Goal: Navigation & Orientation: Go to known website

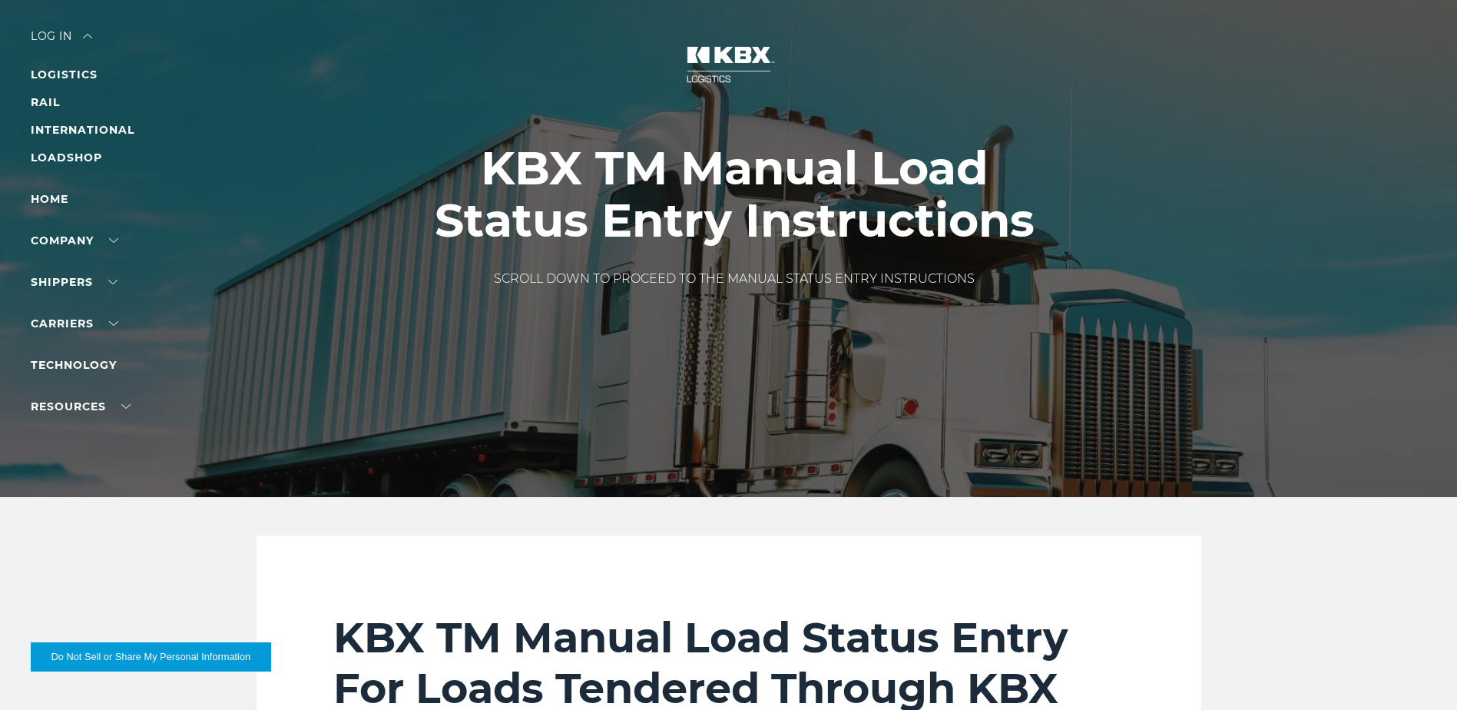
click at [54, 34] on div "Log in" at bounding box center [61, 42] width 61 height 22
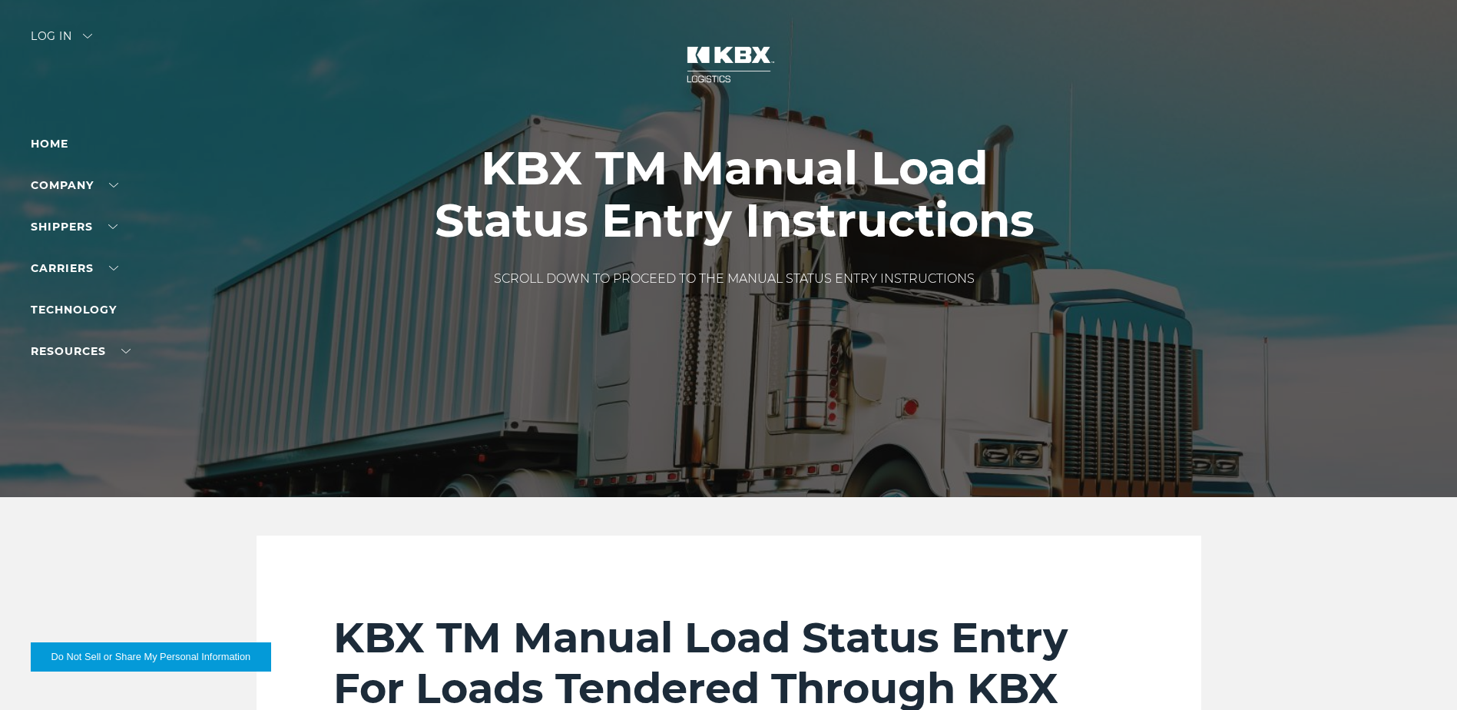
click at [56, 37] on div "Log in" at bounding box center [61, 42] width 61 height 22
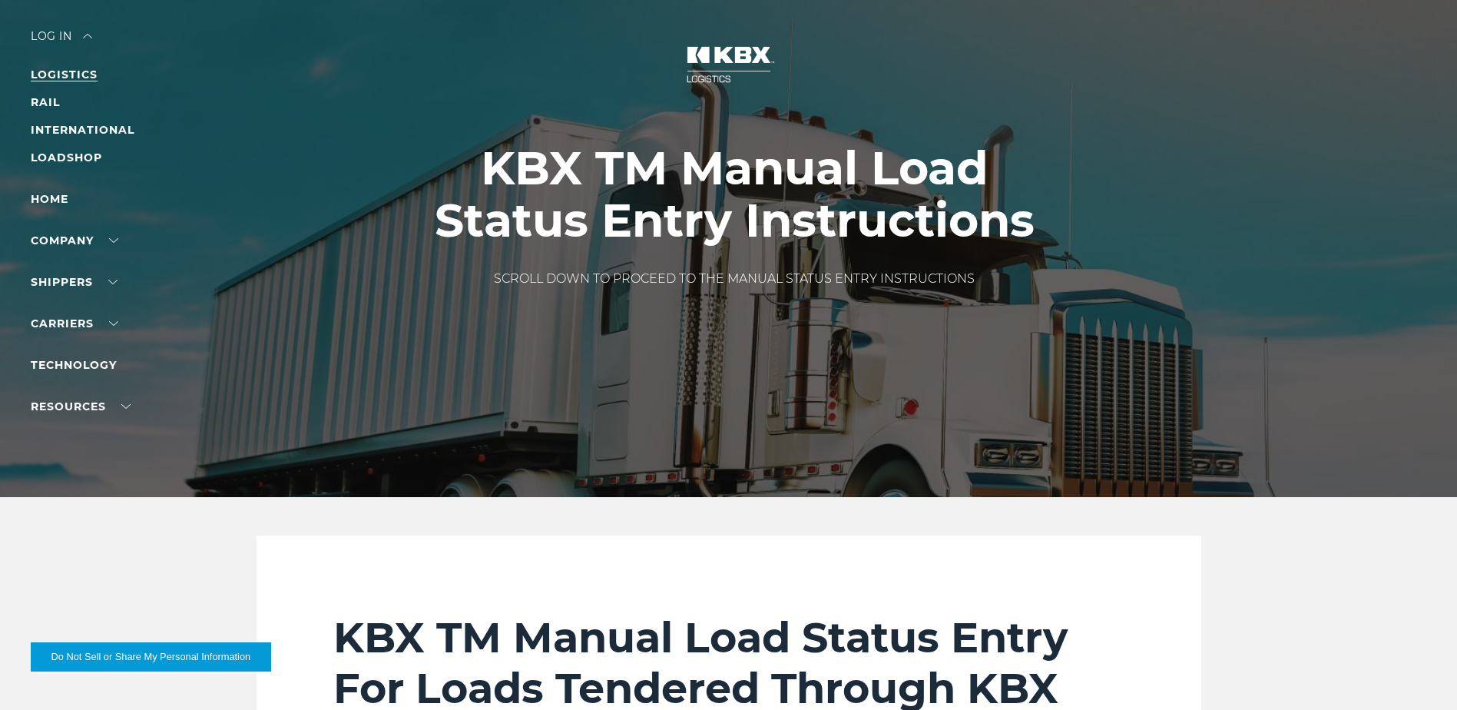
click at [64, 71] on link "LOGISTICS" at bounding box center [64, 75] width 67 height 14
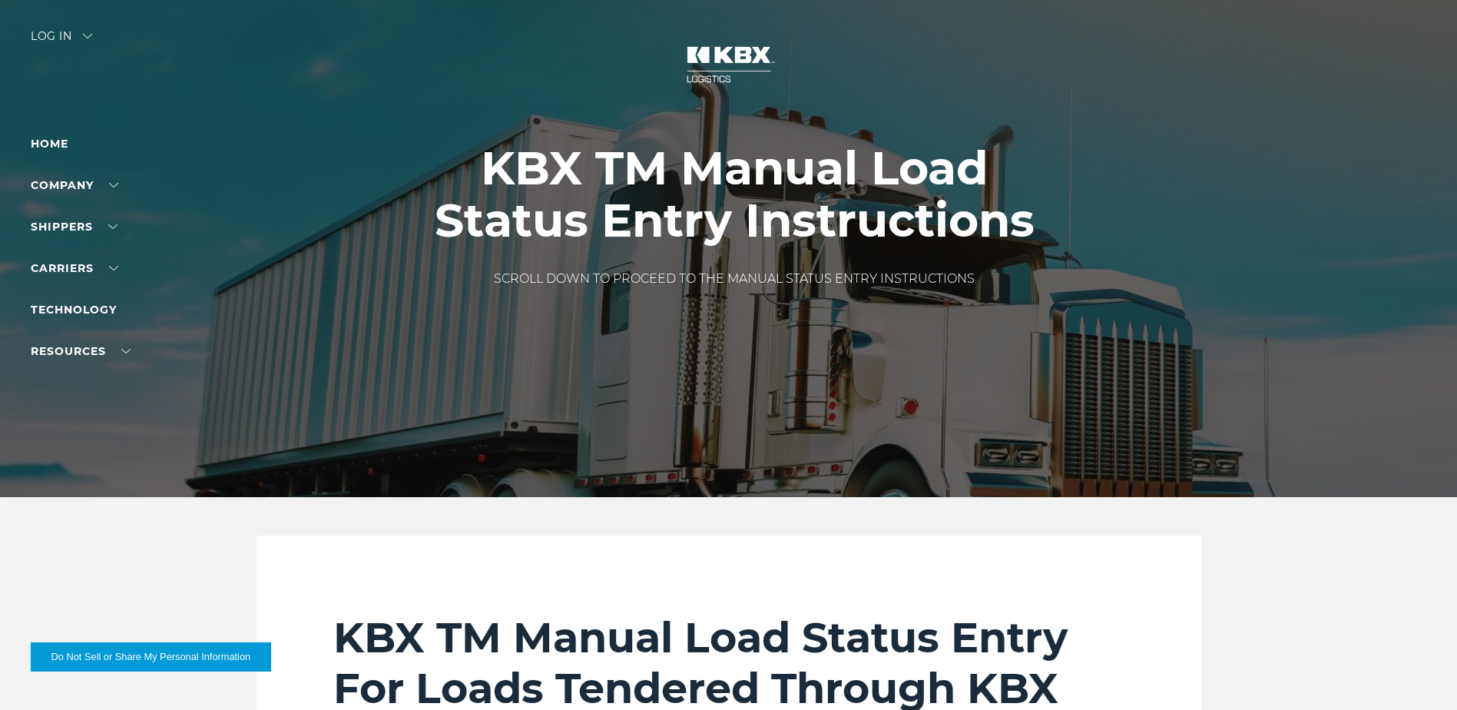
click at [65, 34] on div "Log in" at bounding box center [61, 42] width 61 height 22
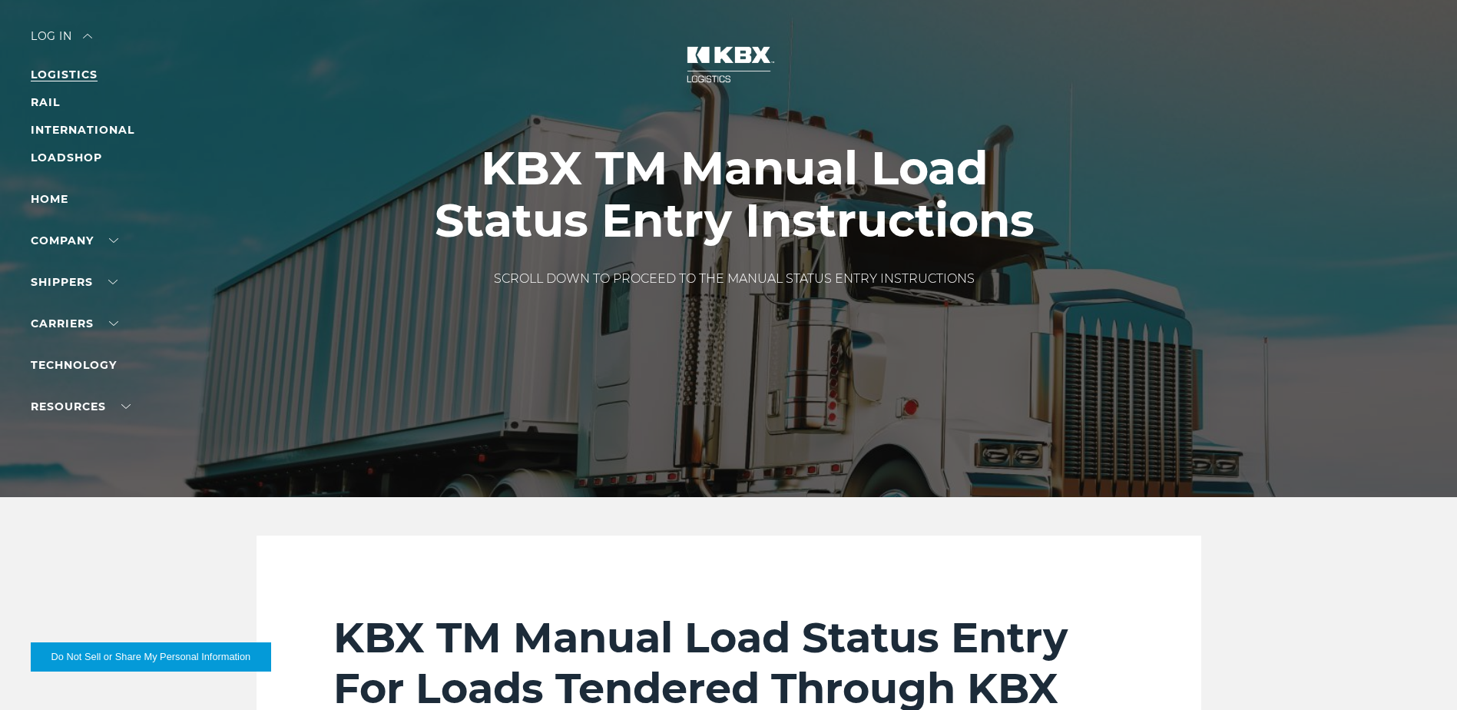
click at [64, 75] on link "LOGISTICS" at bounding box center [64, 75] width 67 height 14
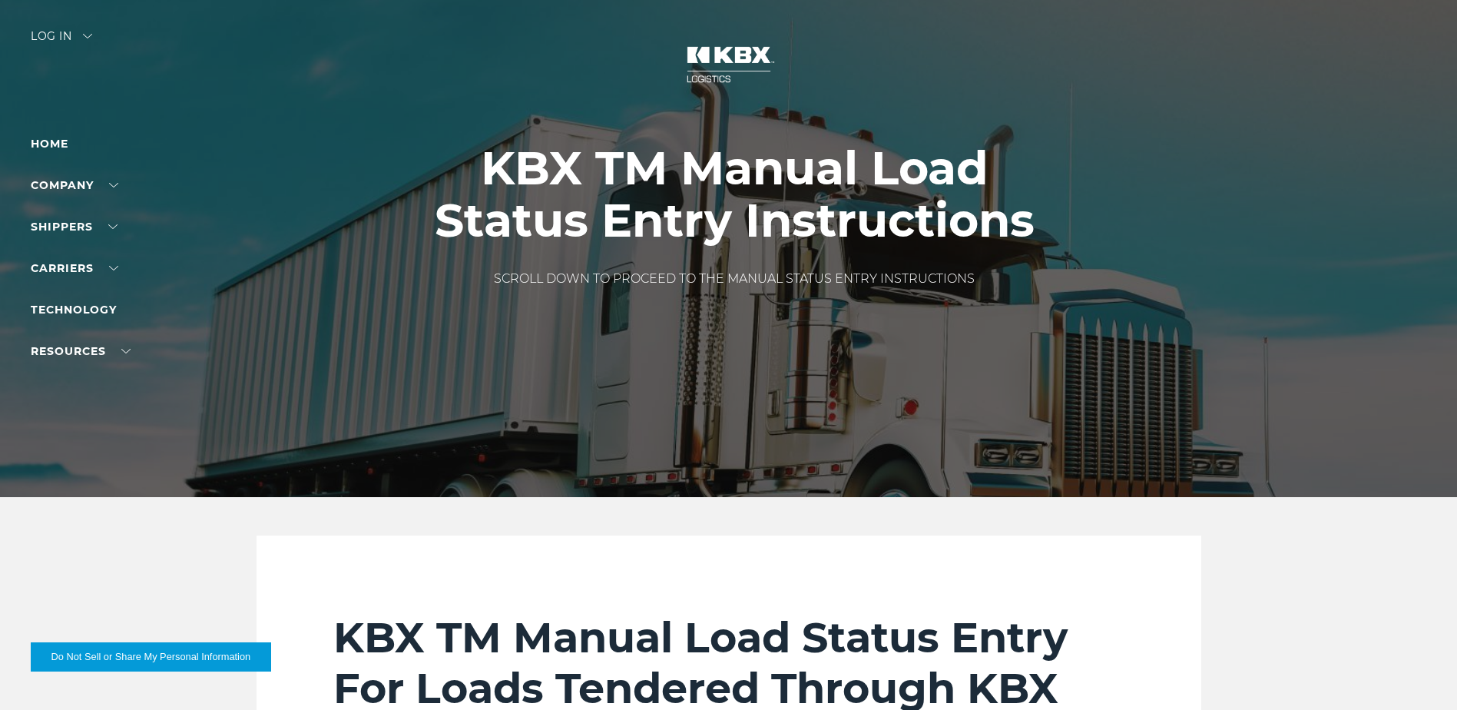
click at [61, 33] on div "Log in" at bounding box center [61, 42] width 61 height 22
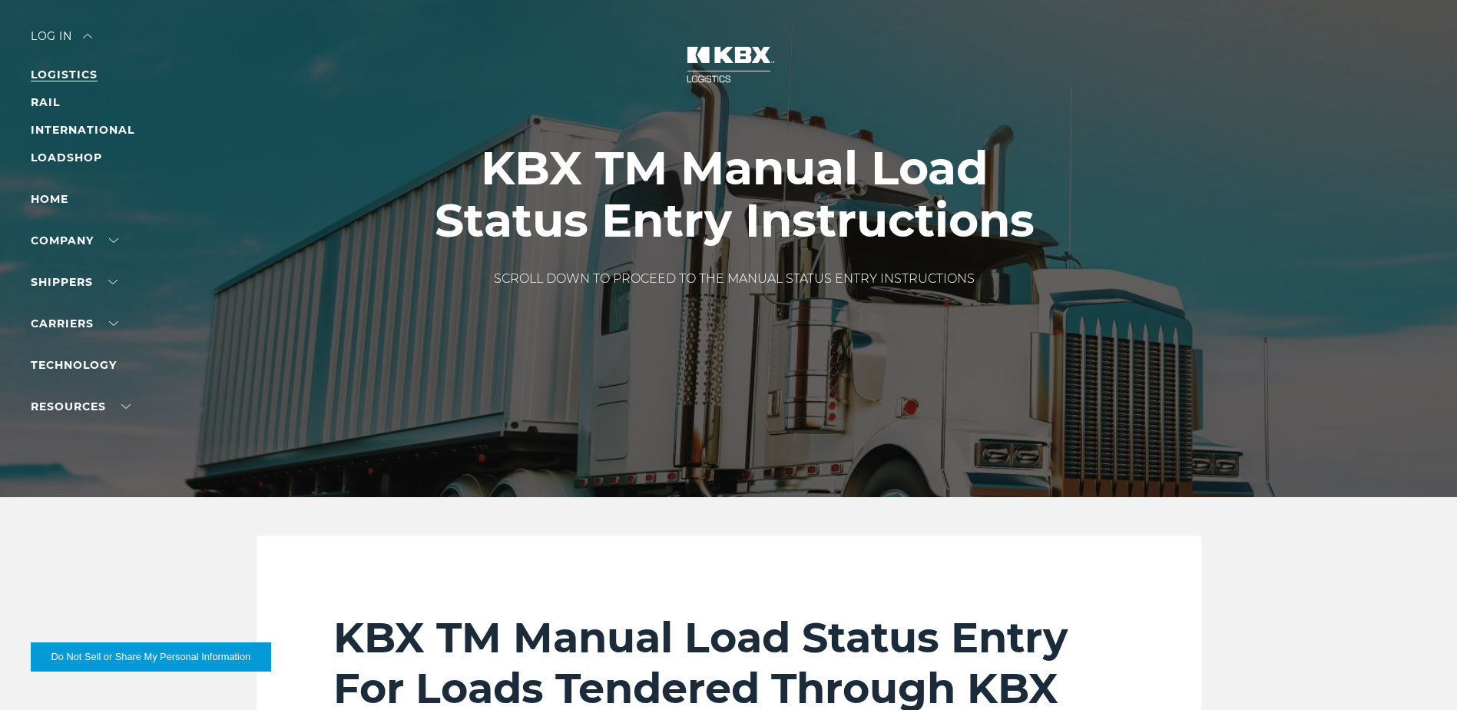
click at [58, 74] on link "LOGISTICS" at bounding box center [64, 75] width 67 height 14
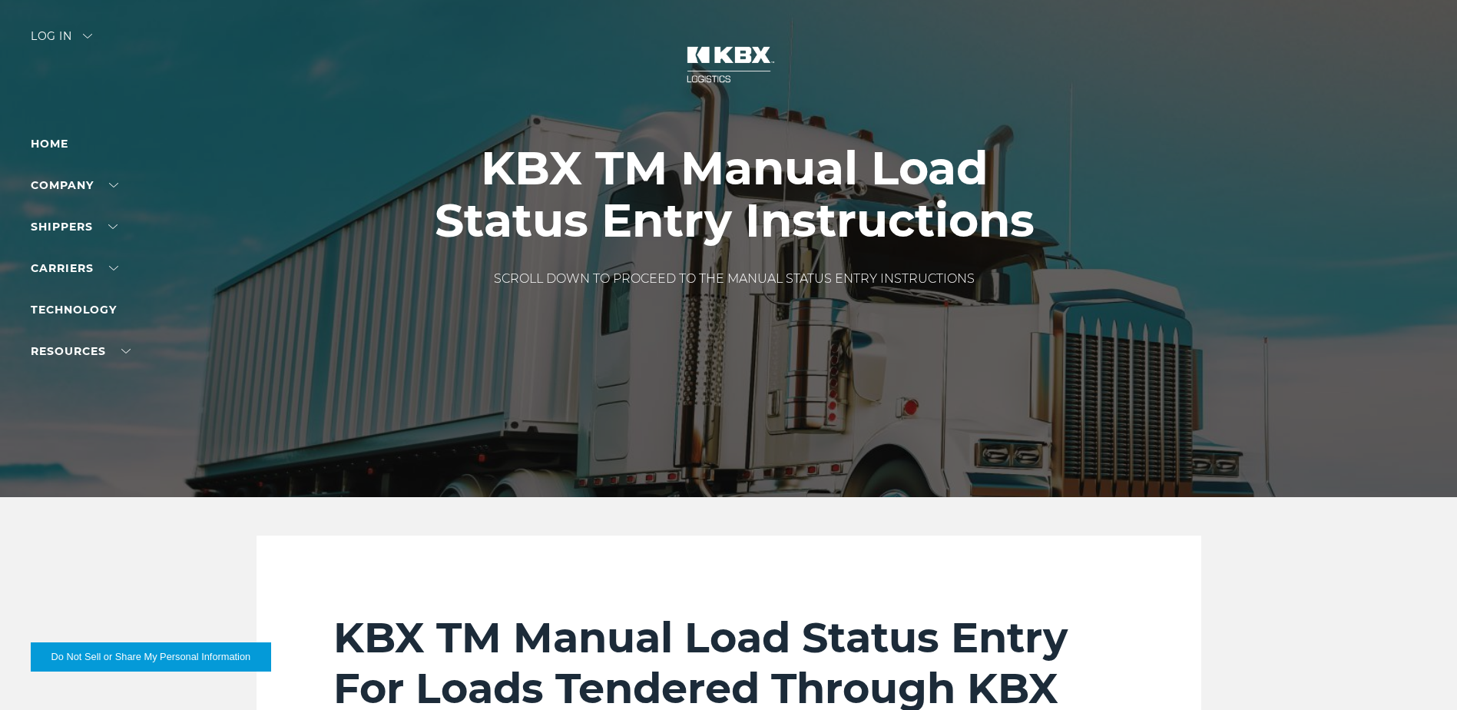
click at [57, 35] on div "Log in" at bounding box center [61, 42] width 61 height 22
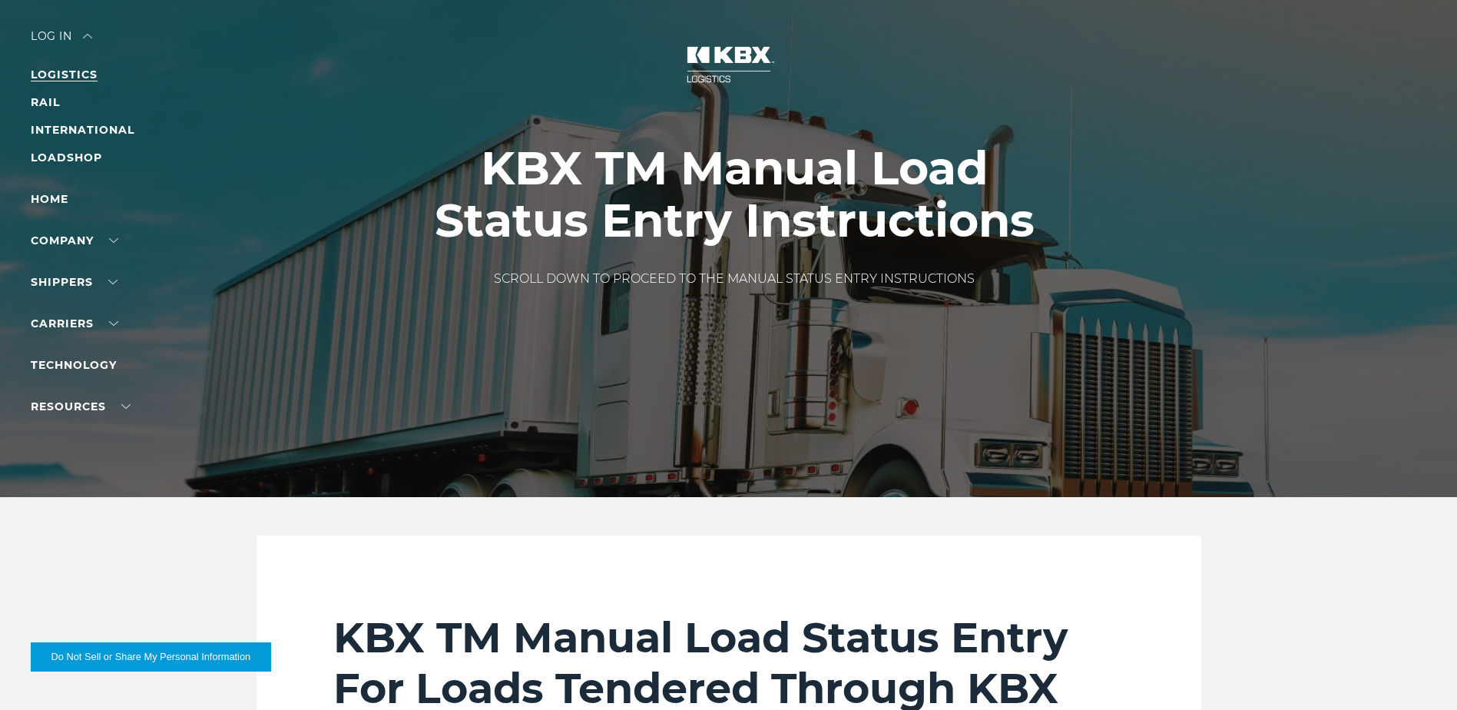
click at [64, 74] on link "LOGISTICS" at bounding box center [64, 75] width 67 height 14
